Goal: Transaction & Acquisition: Purchase product/service

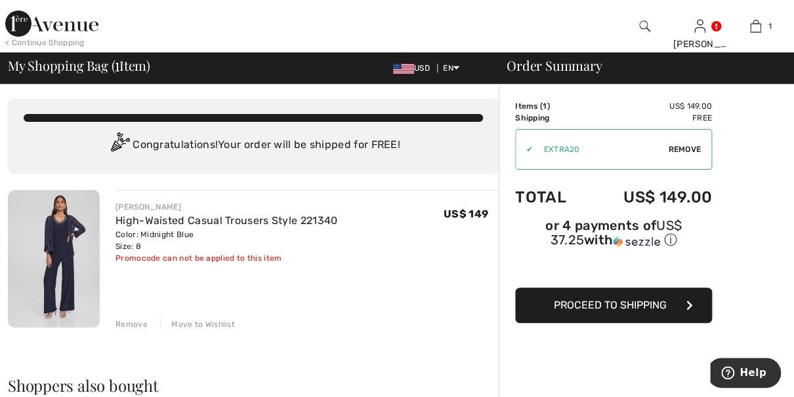
click at [684, 153] on span "Remove" at bounding box center [684, 150] width 33 height 12
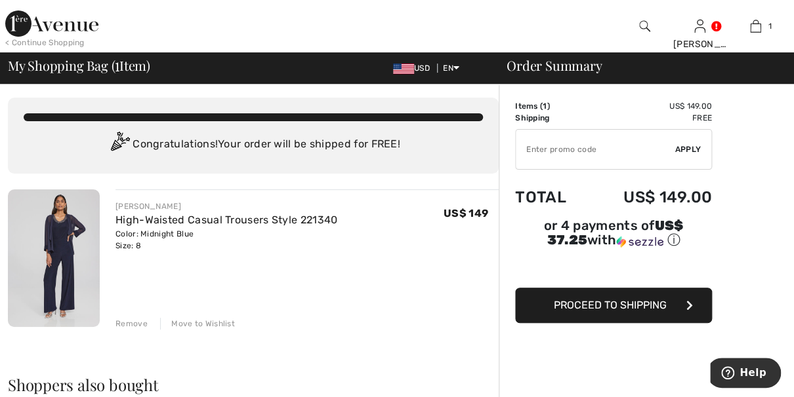
scroll to position [1, 0]
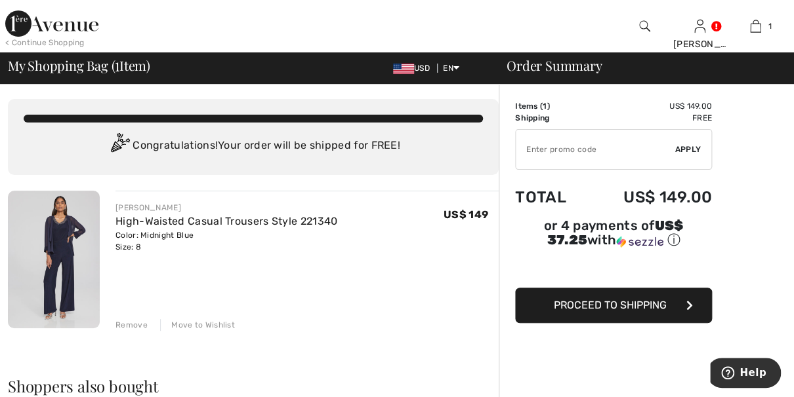
click at [612, 304] on span "Proceed to Shipping" at bounding box center [610, 305] width 113 height 12
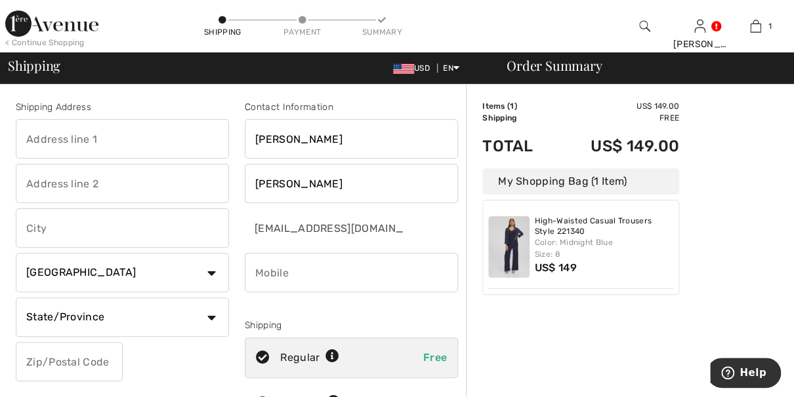
click at [223, 140] on input "text" at bounding box center [122, 138] width 213 height 39
type input "[STREET_ADDRESS]"
type input "Northbrook"
select select "US"
select select "IL"
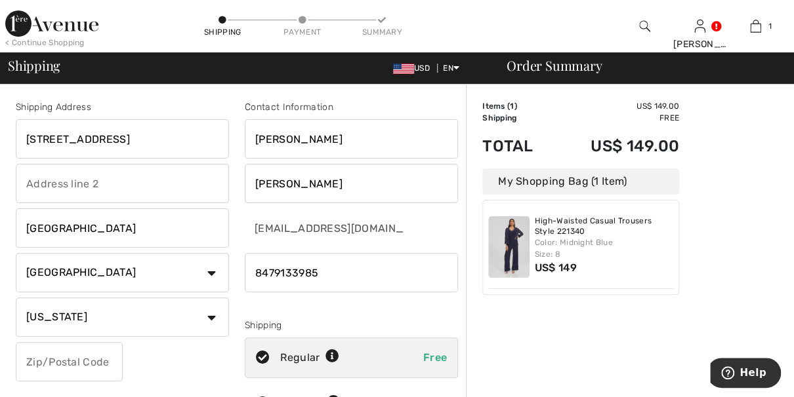
click at [452, 271] on input "phone" at bounding box center [351, 272] width 213 height 39
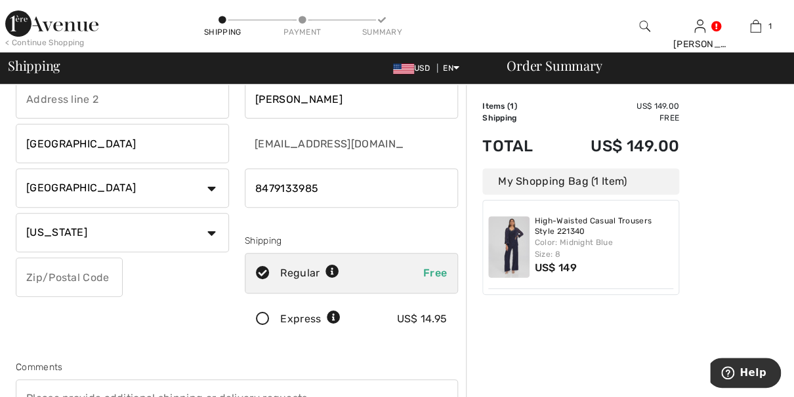
scroll to position [85, 0]
type input "8479133985"
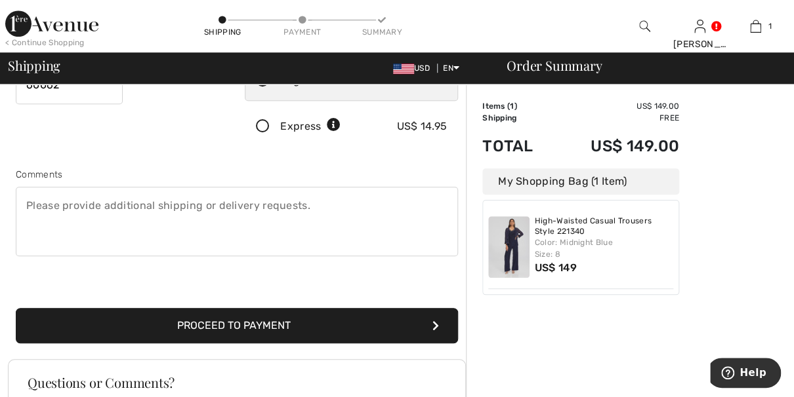
scroll to position [277, 0]
type input "60062"
click at [180, 323] on button "Proceed to Payment" at bounding box center [237, 325] width 442 height 35
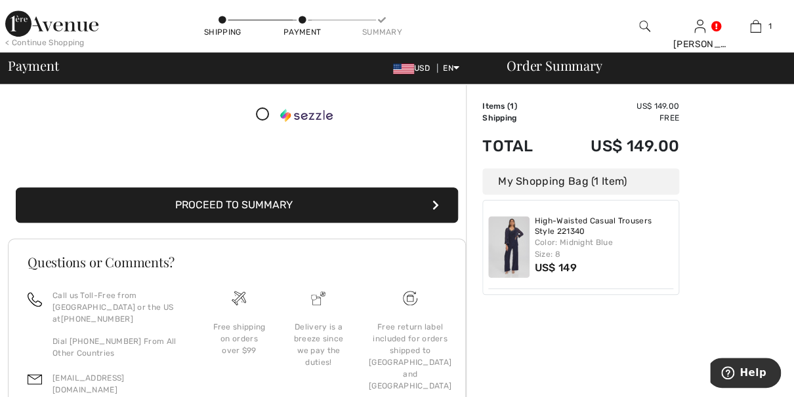
scroll to position [230, 0]
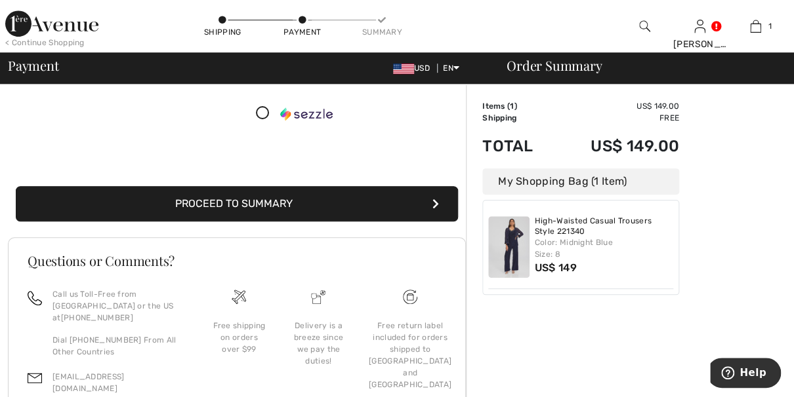
click at [247, 201] on button "Proceed to Summary" at bounding box center [237, 203] width 442 height 35
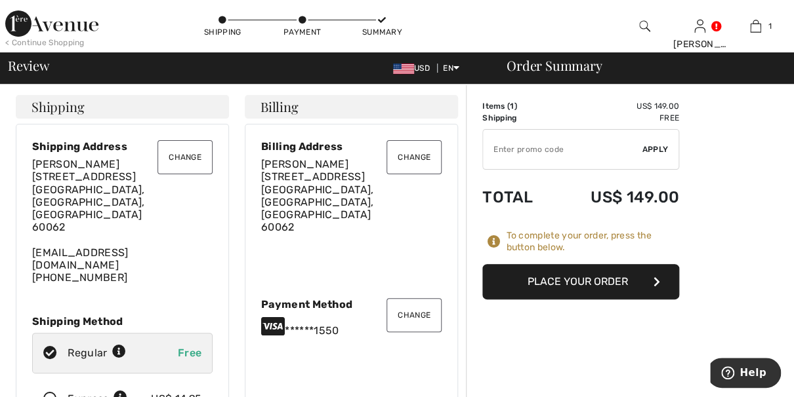
click at [571, 277] on button "Place Your Order" at bounding box center [580, 281] width 197 height 35
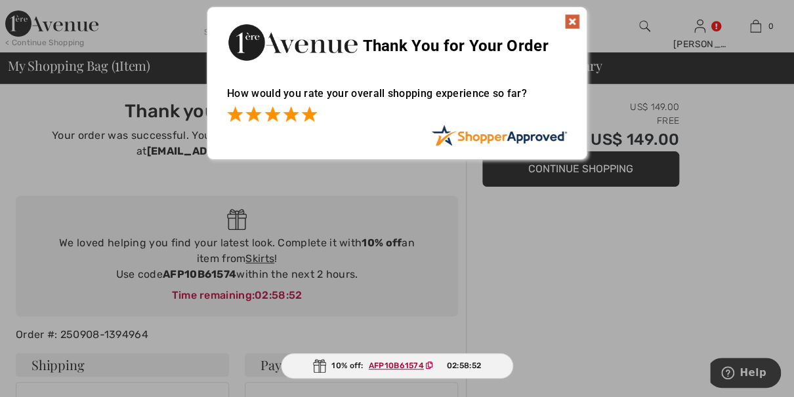
click at [302, 115] on span at bounding box center [309, 114] width 16 height 16
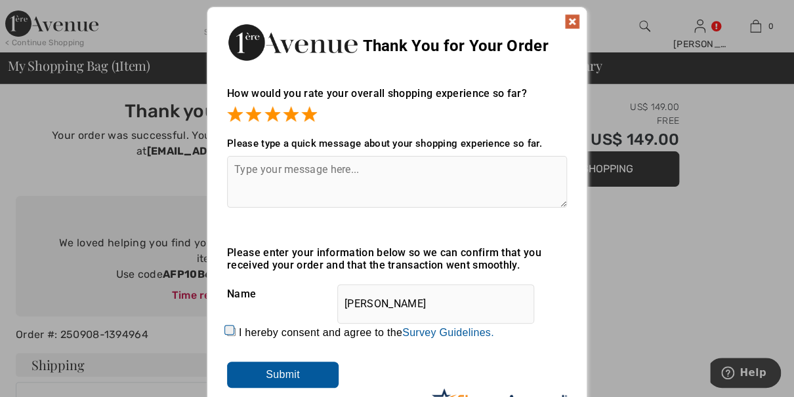
click at [227, 329] on input "I hereby consent and agree to the By submitting a review, you grant permission …" at bounding box center [231, 332] width 9 height 9
checkbox input "true"
click at [266, 372] on input "Submit" at bounding box center [282, 375] width 111 height 26
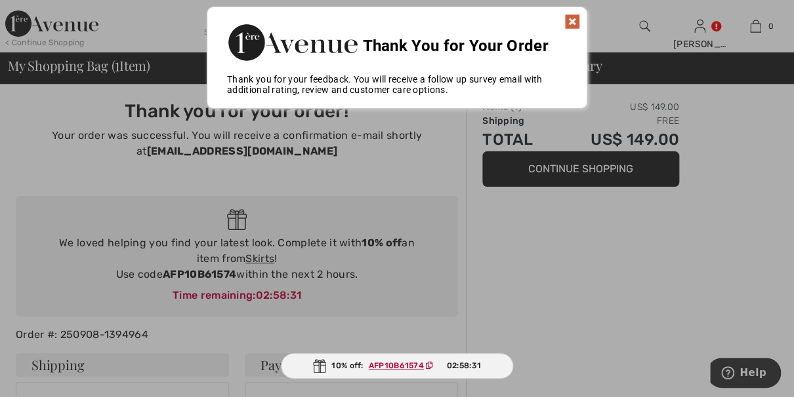
click at [573, 20] on img at bounding box center [572, 22] width 16 height 16
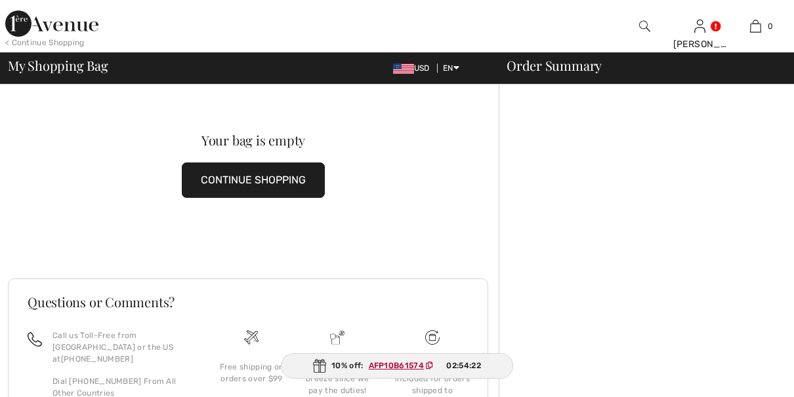
checkbox input "true"
click at [570, 75] on div "My Shopping Bag USD EN English Français Order Summary" at bounding box center [397, 68] width 778 height 18
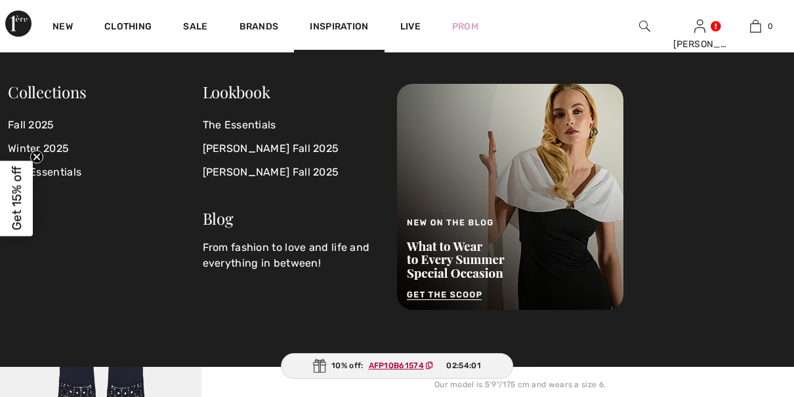
scroll to position [273, 0]
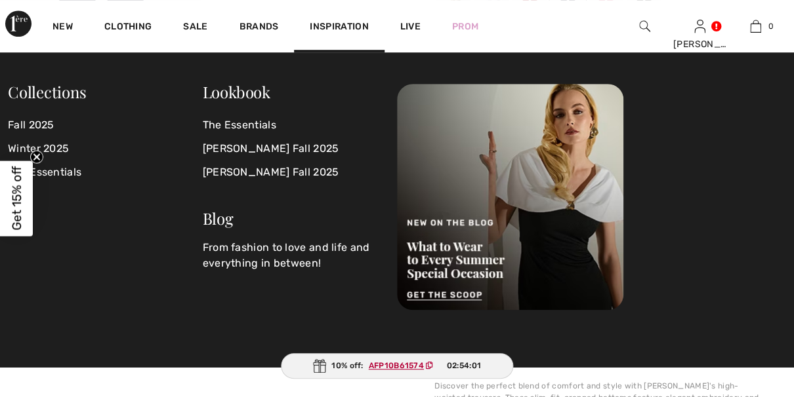
checkbox input "true"
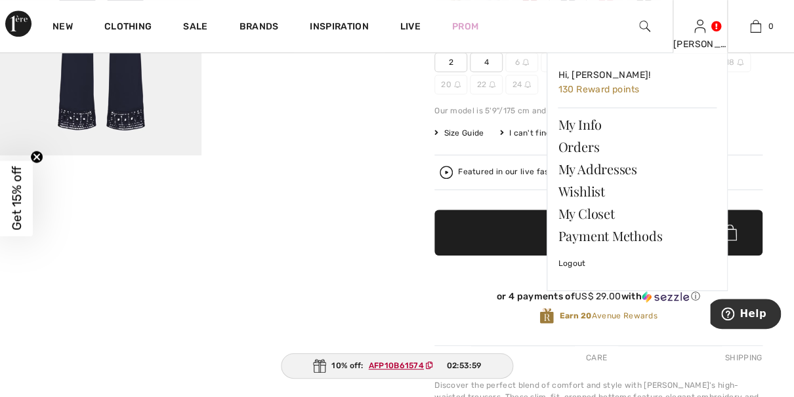
scroll to position [0, 0]
click at [571, 145] on link "Orders" at bounding box center [636, 147] width 159 height 22
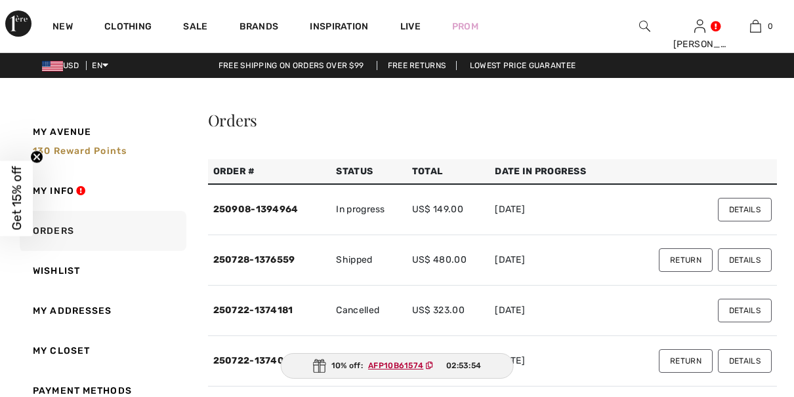
checkbox input "true"
click at [742, 211] on button "Details" at bounding box center [745, 210] width 54 height 24
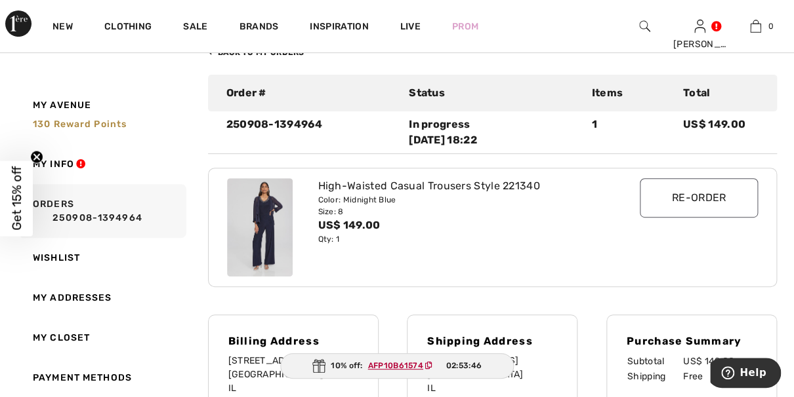
scroll to position [99, 0]
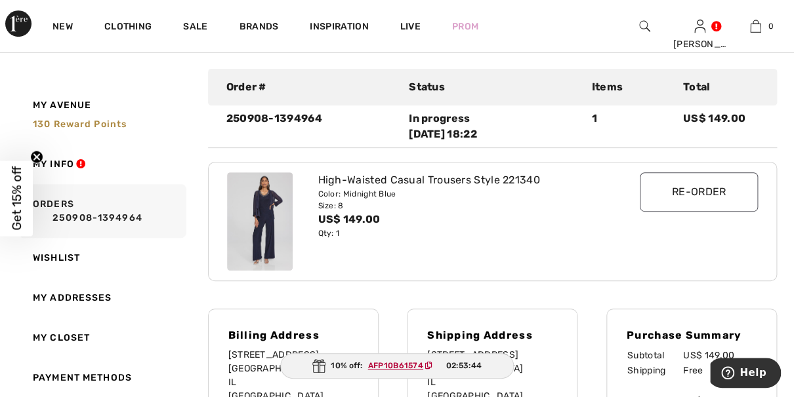
click at [282, 220] on img at bounding box center [260, 221] width 66 height 98
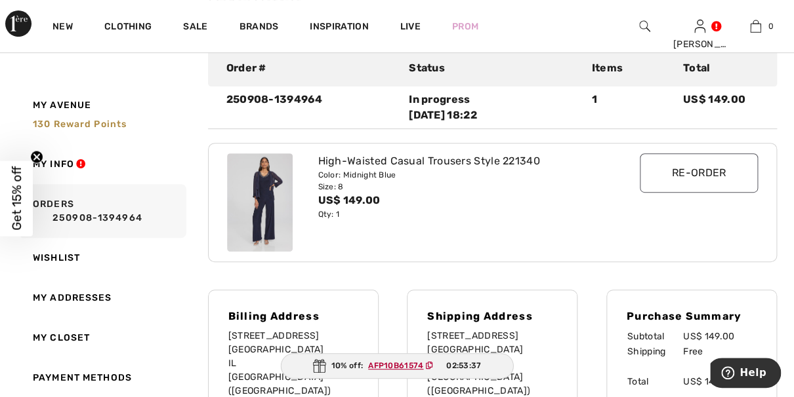
scroll to position [118, 0]
click at [639, 23] on img at bounding box center [644, 26] width 11 height 16
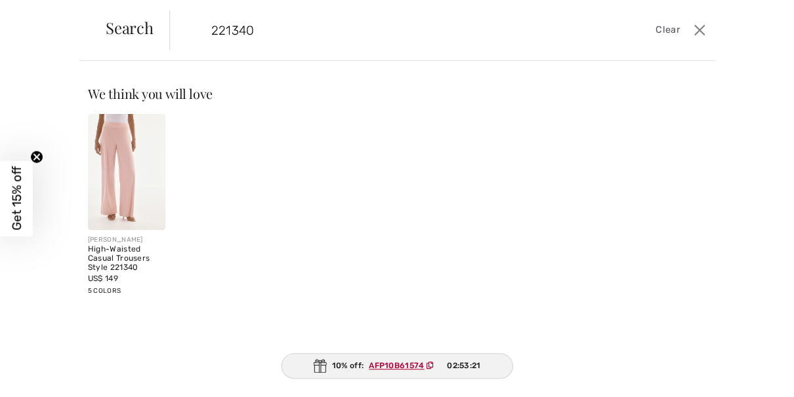
type input "221340"
click at [137, 205] on img at bounding box center [126, 172] width 77 height 116
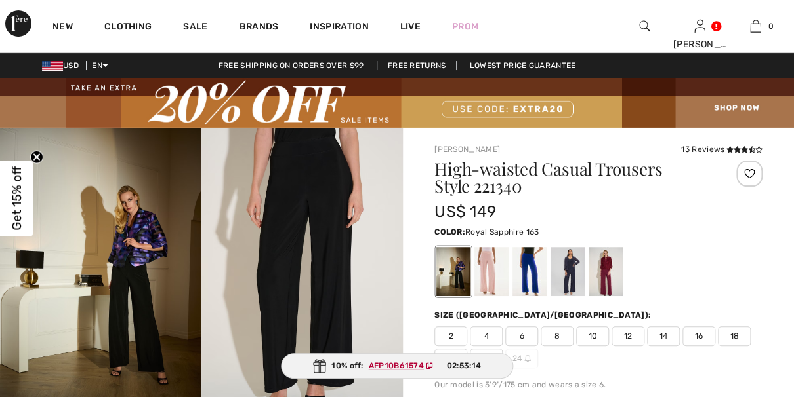
checkbox input "true"
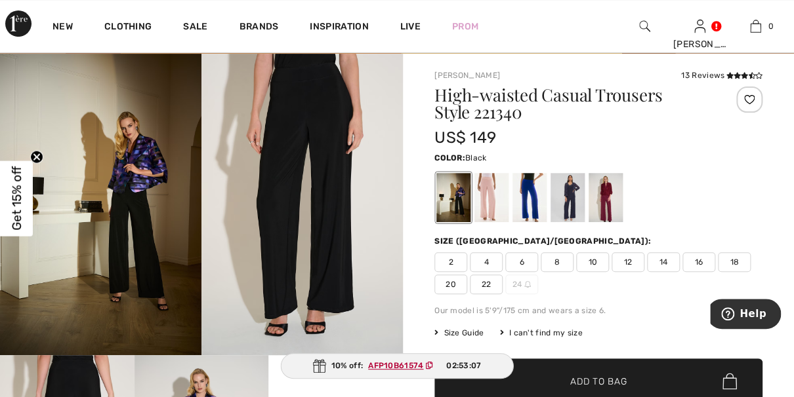
scroll to position [75, 0]
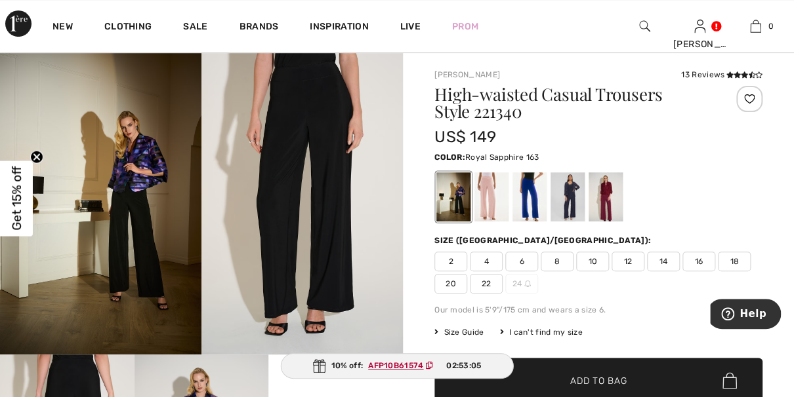
click at [529, 197] on div at bounding box center [529, 196] width 34 height 49
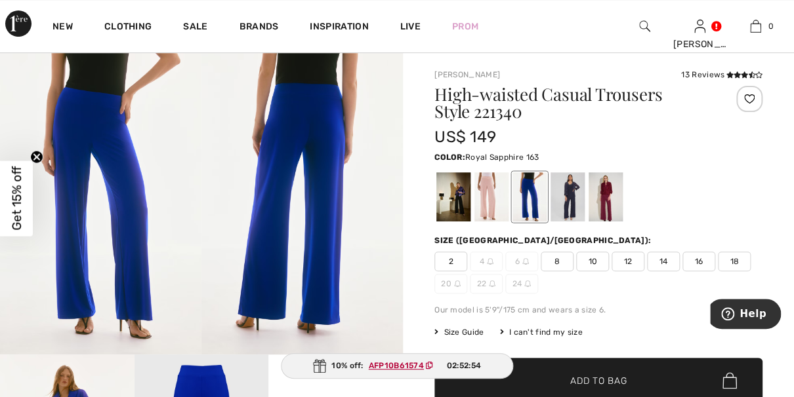
click at [394, 366] on ins "AFP10B61574" at bounding box center [396, 365] width 55 height 9
